Goal: Task Accomplishment & Management: Complete application form

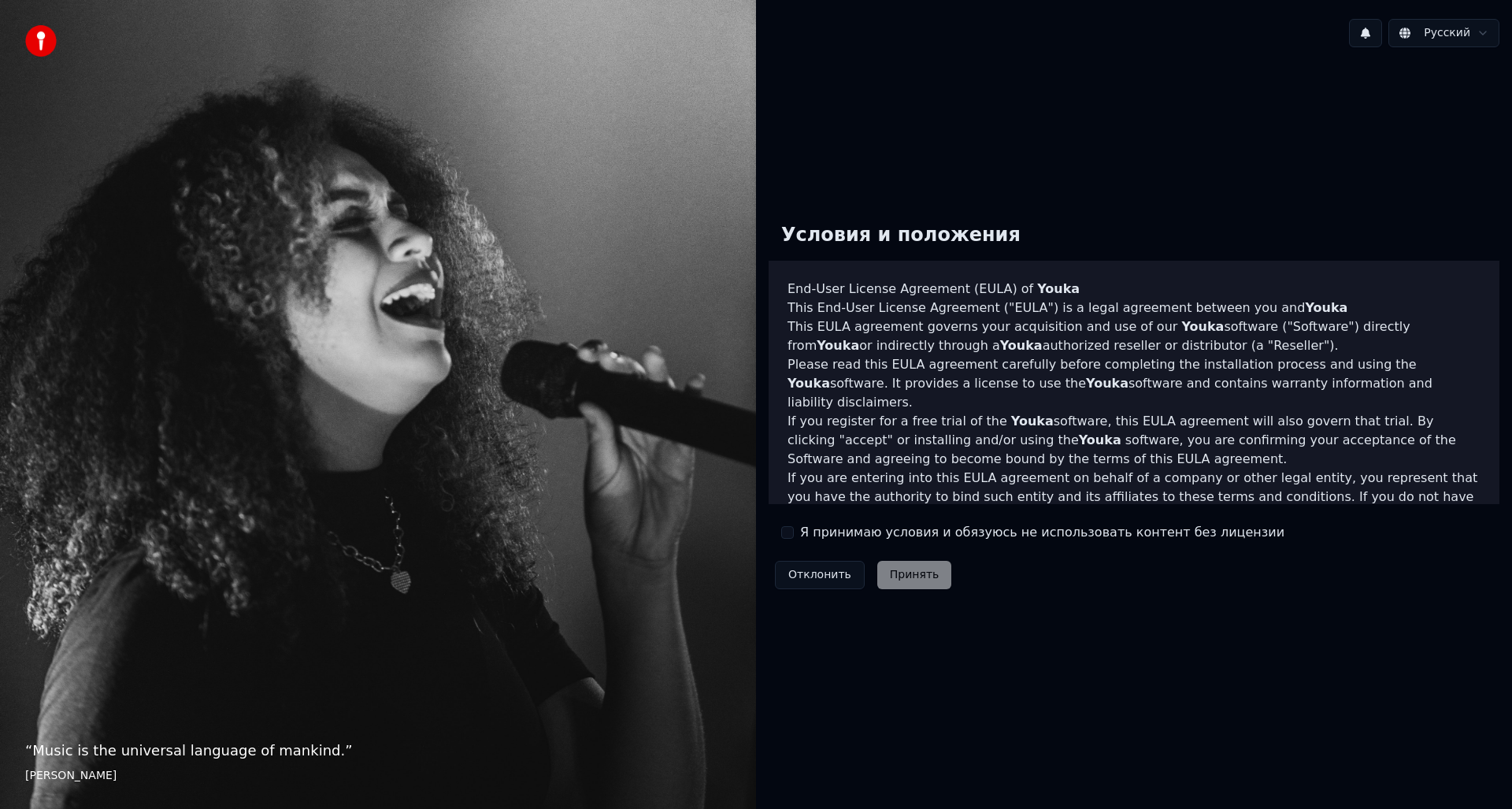
click at [902, 534] on label "Я принимаю условия и обязуюсь не использовать контент без лицензии" at bounding box center [1042, 532] width 484 height 19
click at [794, 534] on button "Я принимаю условия и обязуюсь не использовать контент без лицензии" at bounding box center [787, 532] width 13 height 13
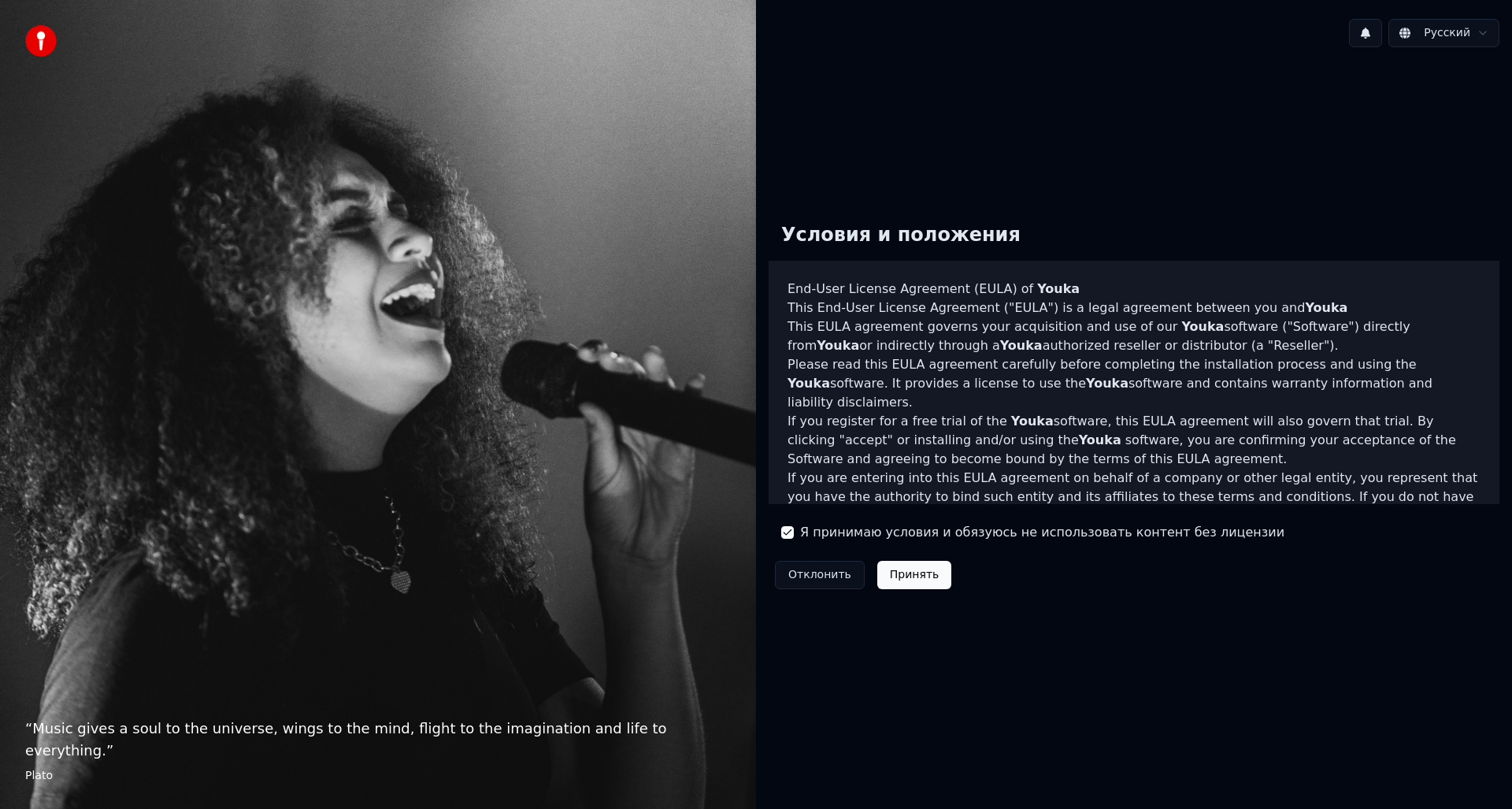
click at [927, 581] on button "Принять" at bounding box center [915, 575] width 75 height 29
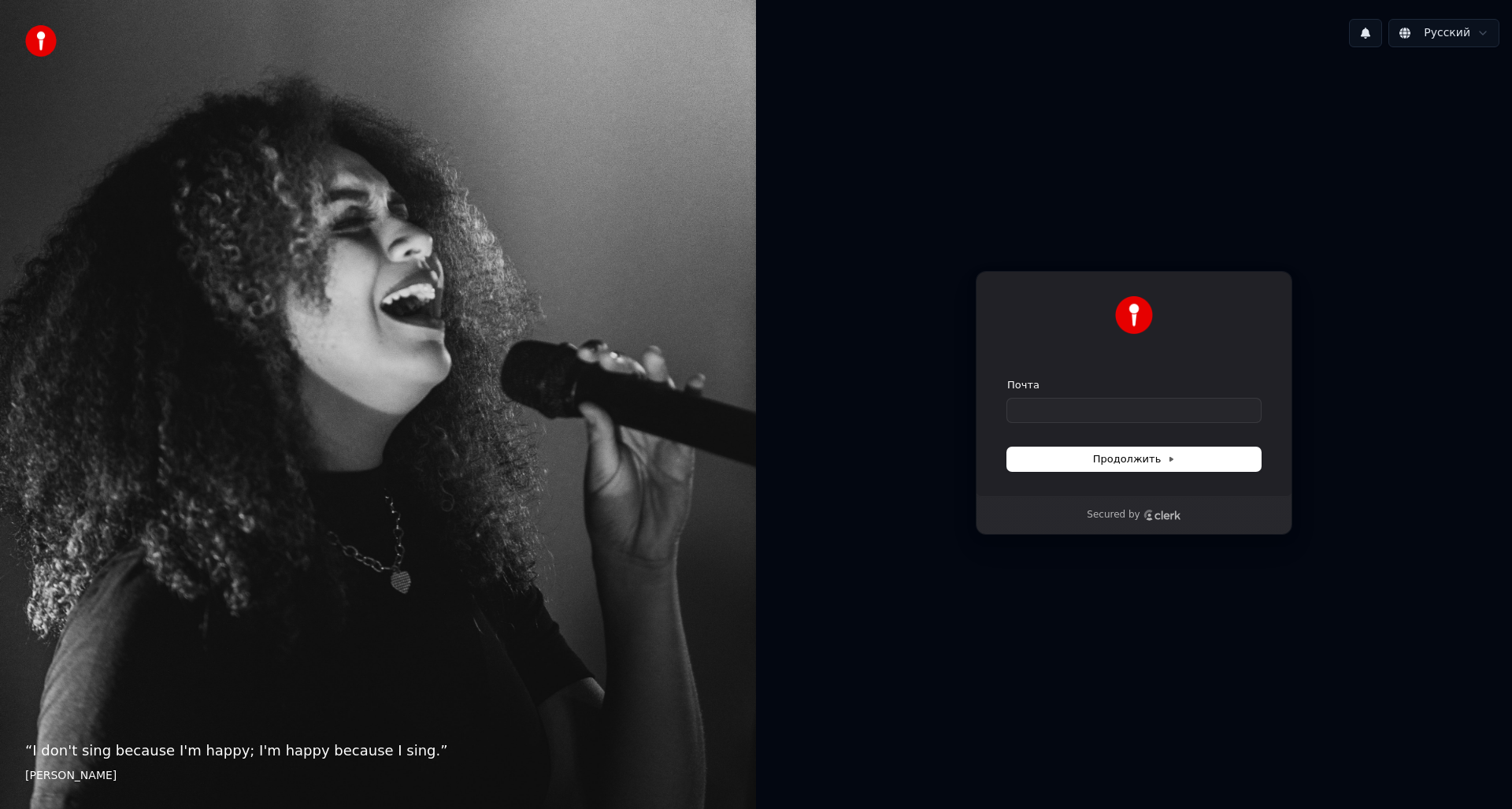
click at [1164, 396] on div "Почта" at bounding box center [1134, 400] width 253 height 44
click at [1161, 363] on div "Продолжить с помощью Google или Почта Продолжить" at bounding box center [1134, 383] width 317 height 225
click at [1158, 415] on input "Почта" at bounding box center [1134, 410] width 253 height 24
click at [1178, 457] on button "Продолжить" at bounding box center [1134, 459] width 253 height 24
click at [1156, 464] on span "Продолжить" at bounding box center [1134, 459] width 83 height 14
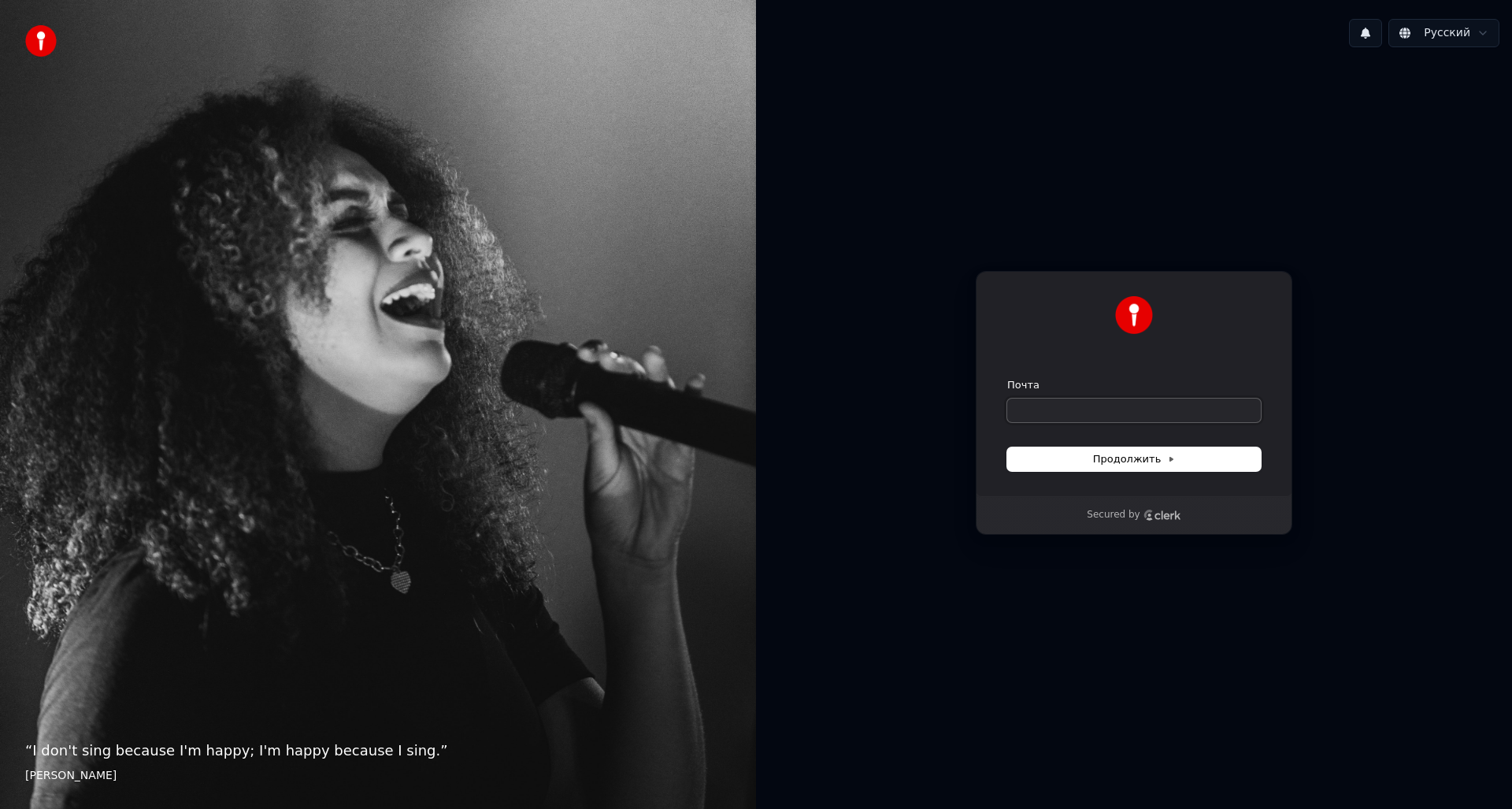
click at [1145, 407] on input "Почта" at bounding box center [1134, 410] width 253 height 24
click at [1136, 319] on img at bounding box center [1134, 315] width 38 height 38
